Goal: Use online tool/utility: Use online tool/utility

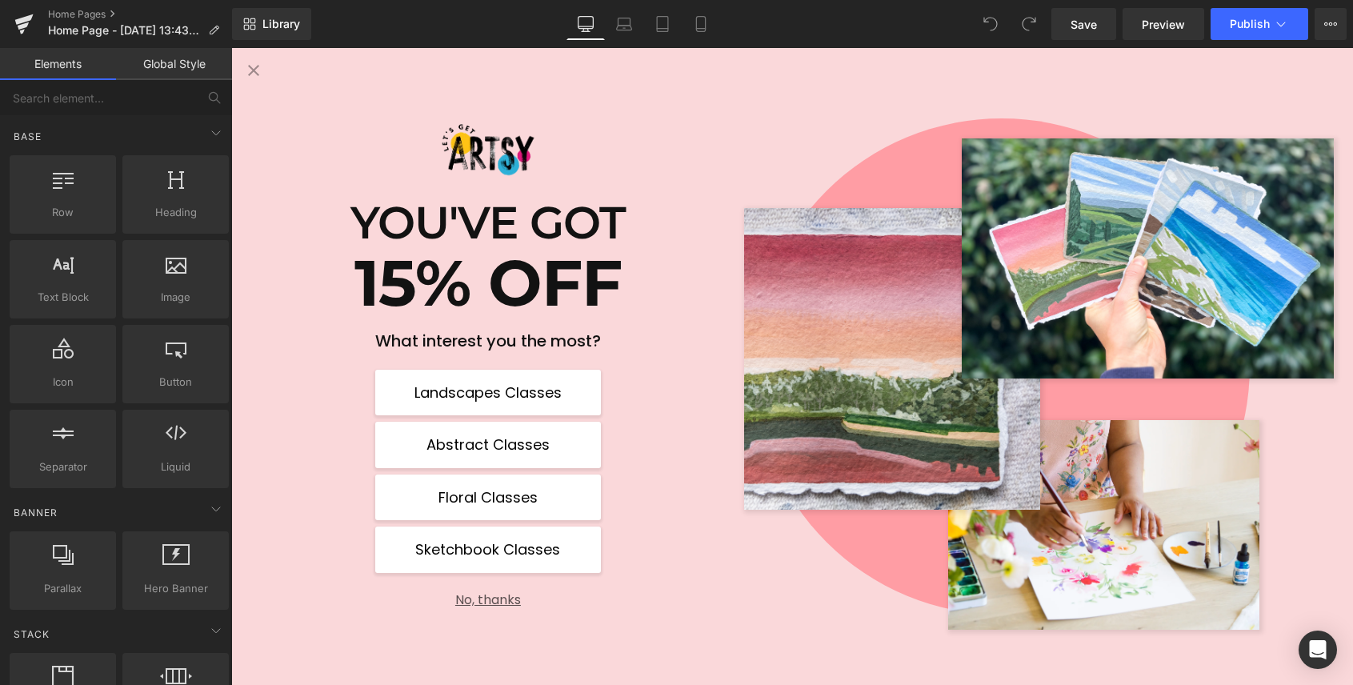
scroll to position [1739, 0]
click at [498, 601] on button "No, thanks" at bounding box center [488, 593] width 226 height 28
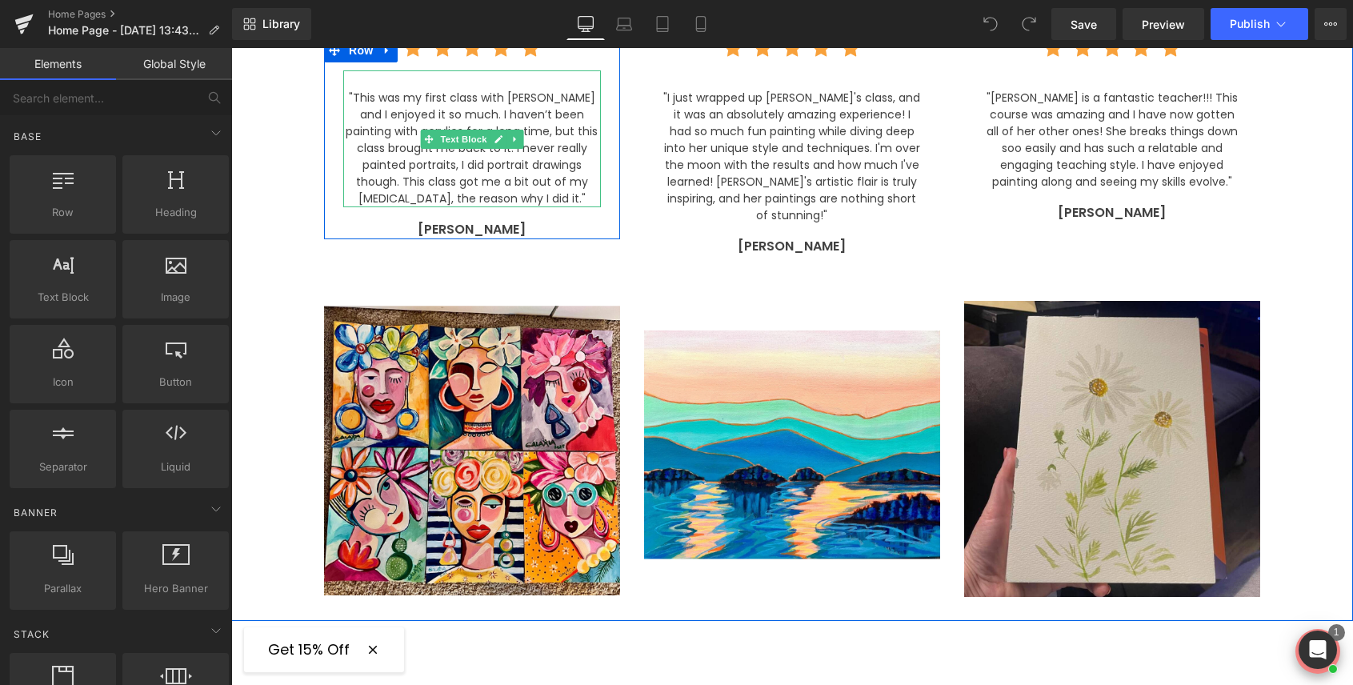
scroll to position [2608, 0]
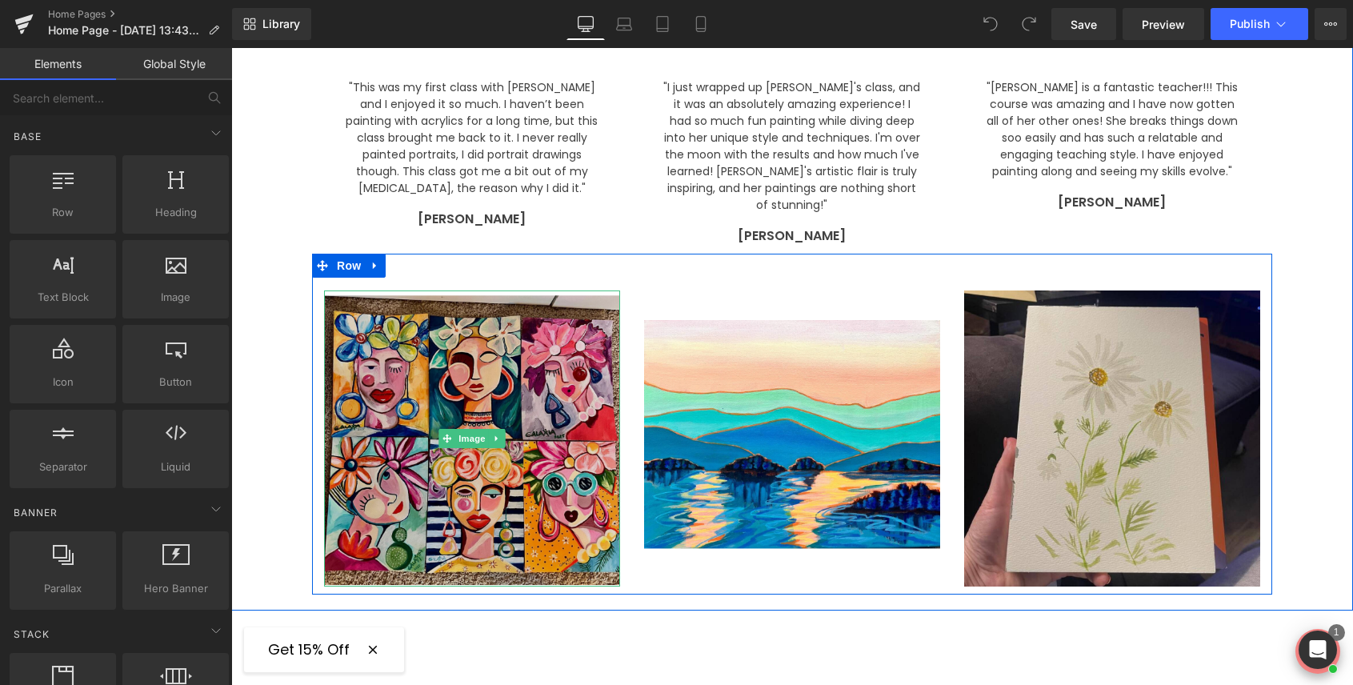
click at [515, 393] on img at bounding box center [472, 438] width 296 height 296
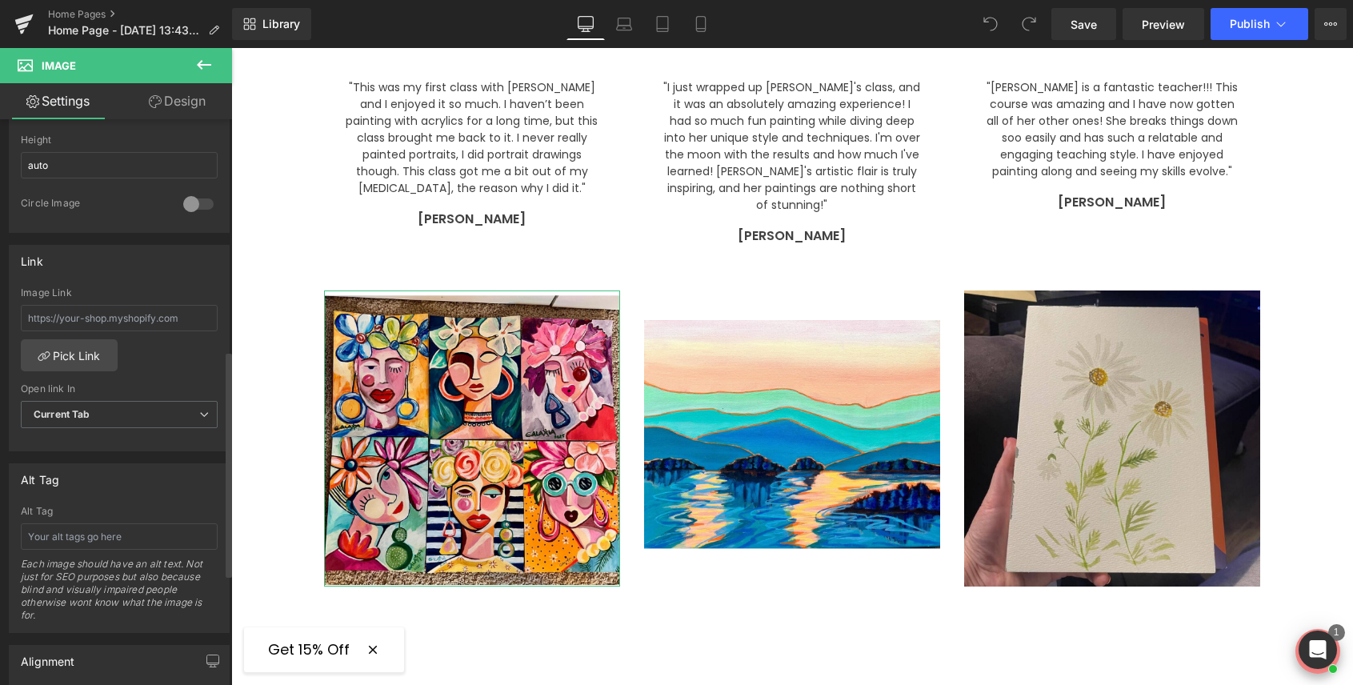
scroll to position [585, 0]
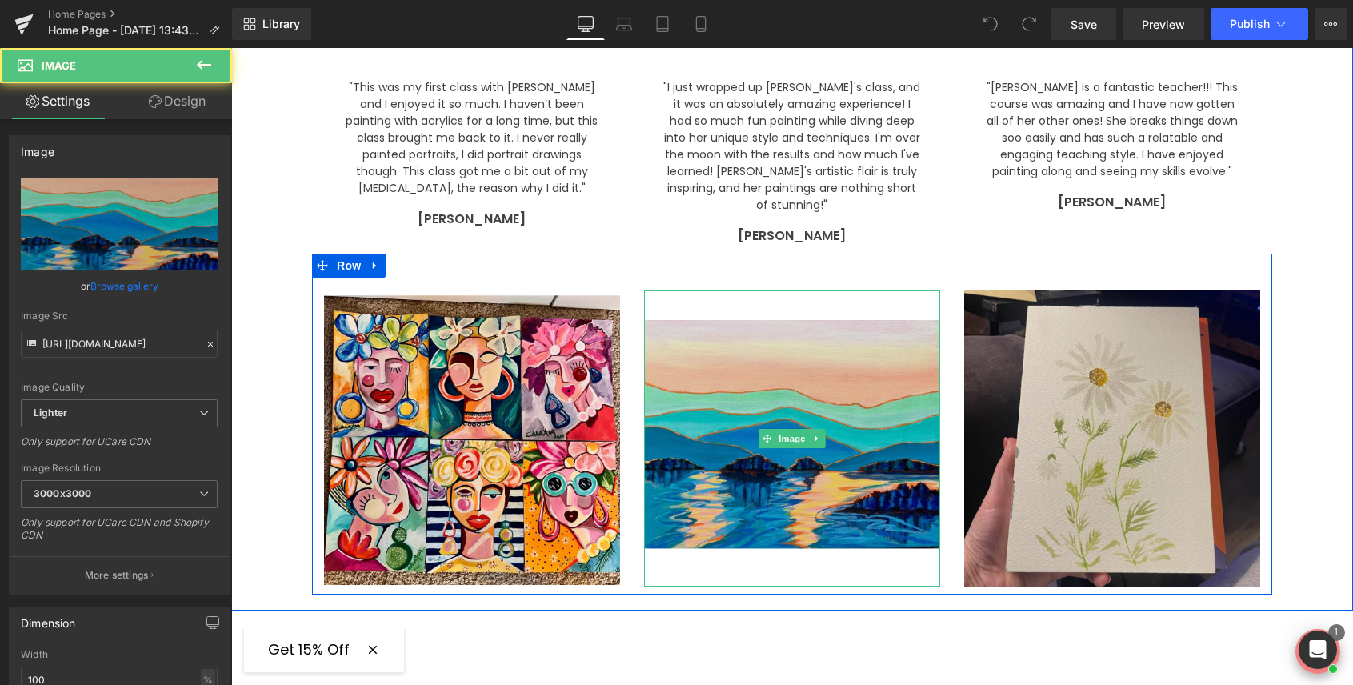
click at [732, 421] on img at bounding box center [792, 438] width 296 height 296
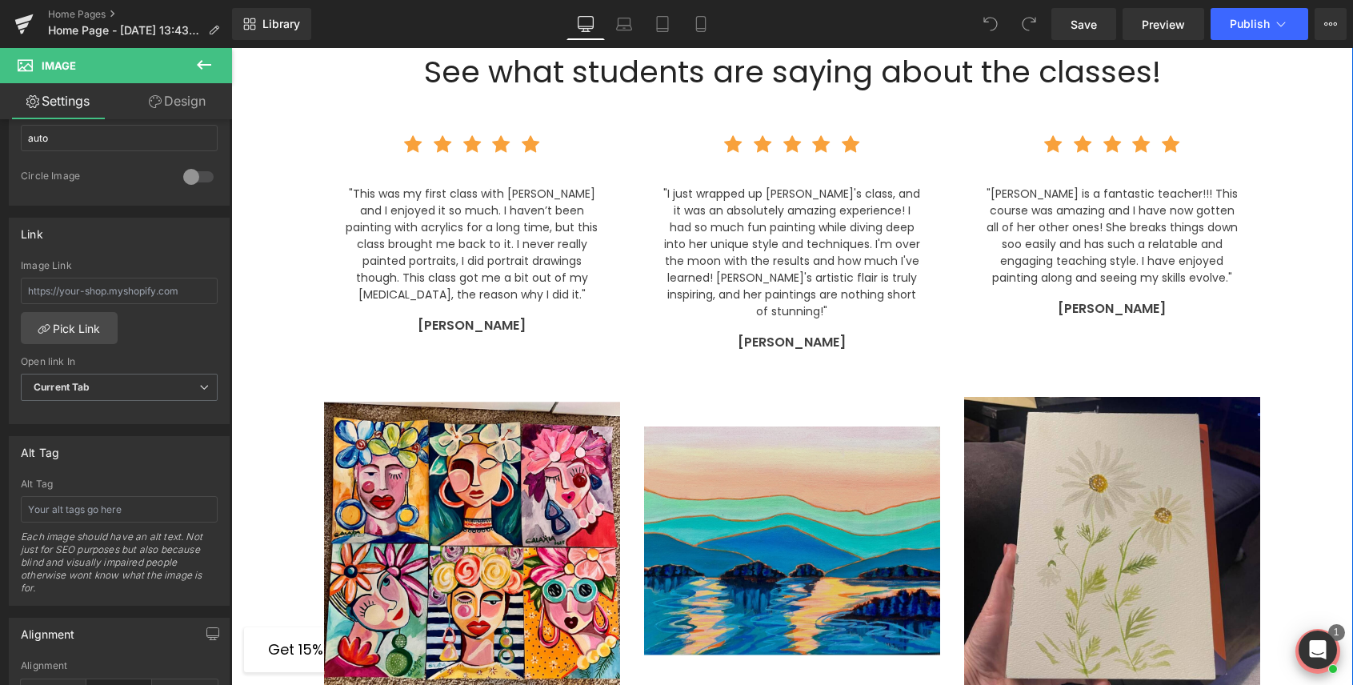
scroll to position [2501, 0]
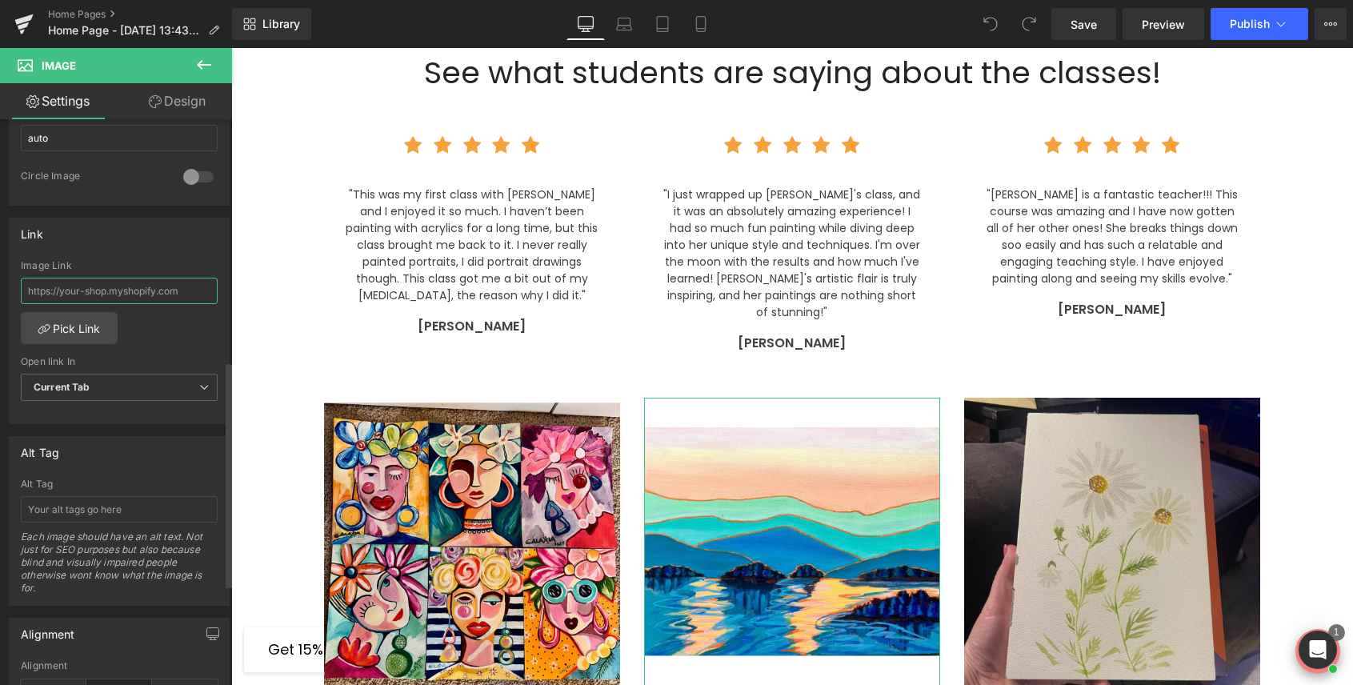
click at [86, 290] on input "text" at bounding box center [119, 291] width 197 height 26
paste input "[URL][DOMAIN_NAME][PERSON_NAME]"
type input "[URL][DOMAIN_NAME][PERSON_NAME]"
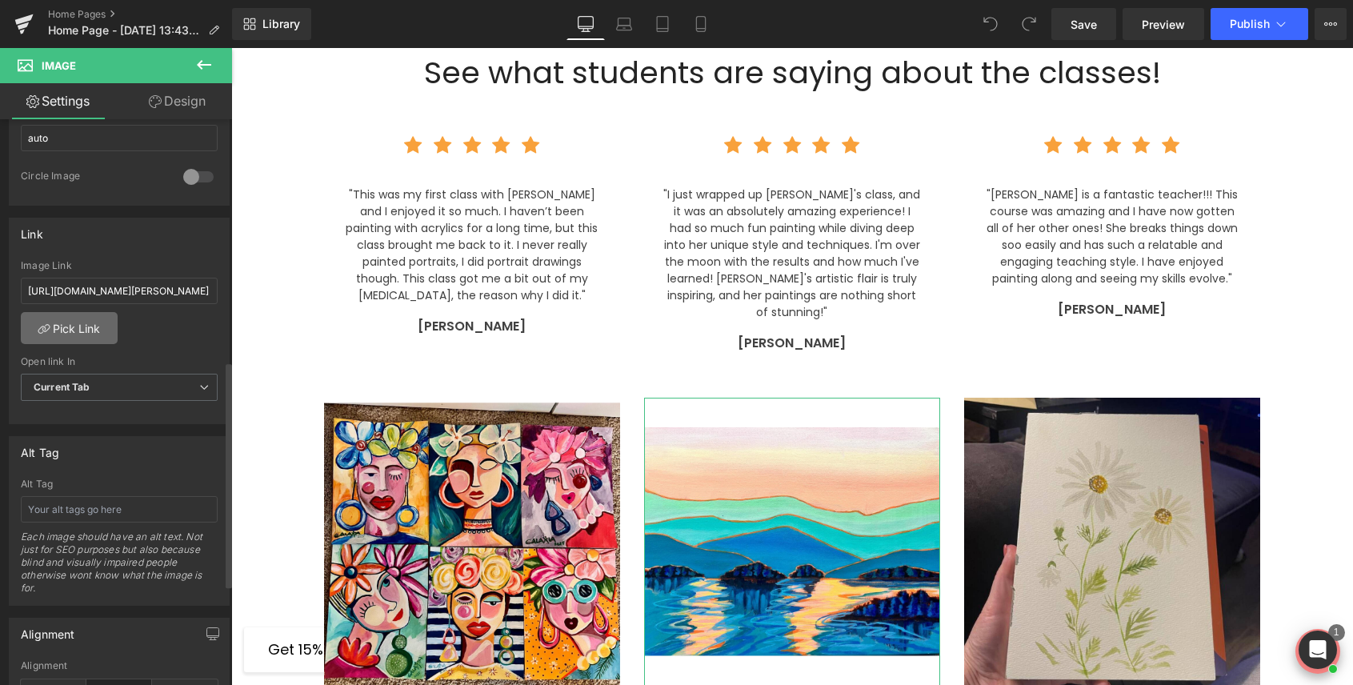
click at [71, 326] on link "Pick Link" at bounding box center [69, 328] width 97 height 32
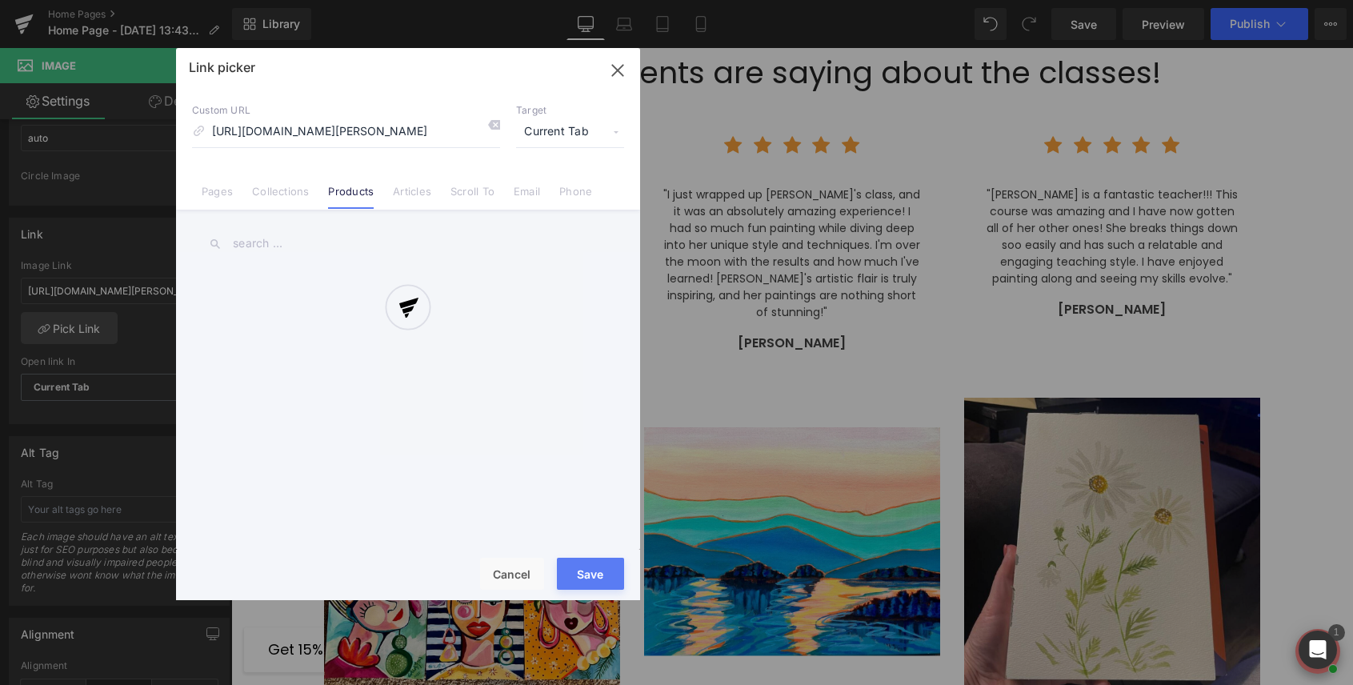
click at [618, 68] on div at bounding box center [408, 324] width 464 height 552
click at [514, 570] on div at bounding box center [408, 324] width 464 height 552
